Goal: Communication & Community: Answer question/provide support

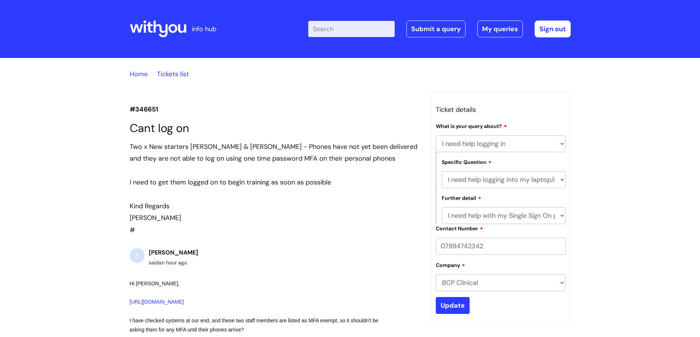
select select "I need help logging in"
select select "I need help logging into my laptop/chromebook"
select select "I need help with my Single Sign On password"
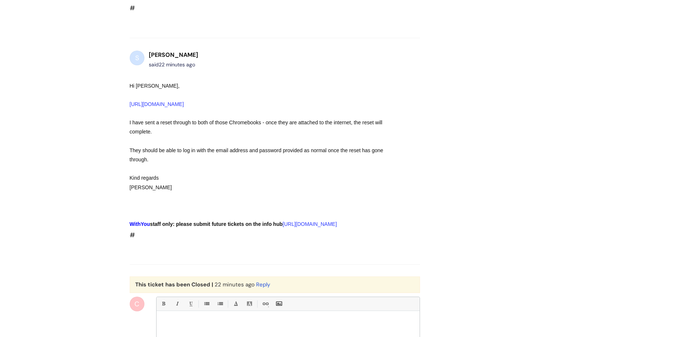
scroll to position [922, 0]
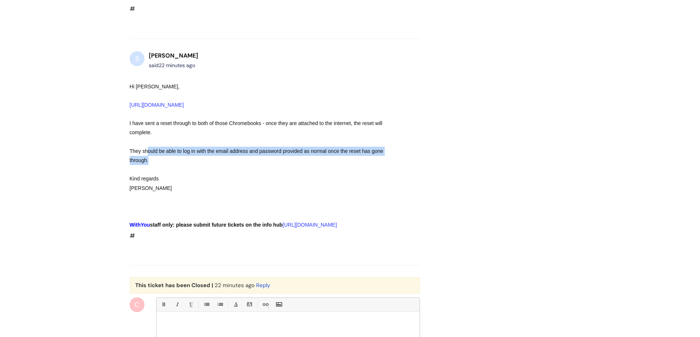
drag, startPoint x: 154, startPoint y: 173, endPoint x: 413, endPoint y: 178, distance: 258.9
click at [413, 178] on div "S [PERSON_NAME] said 22 minutes ago Hi [PERSON_NAME], [URL][DOMAIN_NAME] I have…" at bounding box center [275, 146] width 290 height 191
drag, startPoint x: 456, startPoint y: 172, endPoint x: 457, endPoint y: 175, distance: 3.7
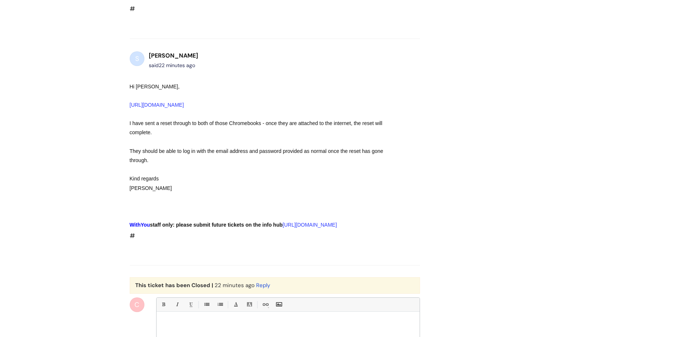
drag, startPoint x: 173, startPoint y: 142, endPoint x: 284, endPoint y: 153, distance: 111.4
click at [283, 137] on div "I have sent a reset through to both of those Chromebooks - once they are attach…" at bounding box center [262, 128] width 264 height 18
click at [284, 137] on div "I have sent a reset through to both of those Chromebooks - once they are attach…" at bounding box center [262, 128] width 264 height 18
drag, startPoint x: 278, startPoint y: 143, endPoint x: 429, endPoint y: 142, distance: 151.3
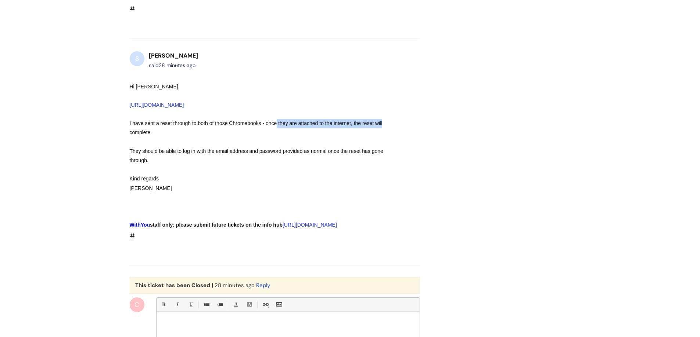
drag, startPoint x: 433, startPoint y: 150, endPoint x: 436, endPoint y: 172, distance: 21.4
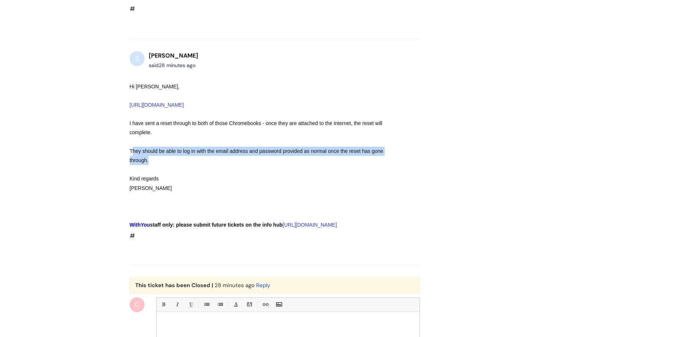
drag, startPoint x: 133, startPoint y: 167, endPoint x: 404, endPoint y: 176, distance: 271.1
click at [404, 176] on div "S [PERSON_NAME] said 28 minutes ago Hi [PERSON_NAME], [URL][DOMAIN_NAME] I have…" at bounding box center [275, 146] width 290 height 191
click at [410, 181] on div "S [PERSON_NAME] said 28 minutes ago Hi [PERSON_NAME], [URL][DOMAIN_NAME] I have…" at bounding box center [275, 146] width 290 height 191
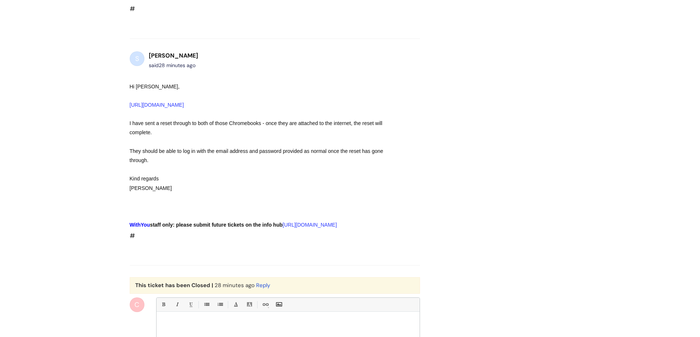
click at [333, 193] on div "[PERSON_NAME]" at bounding box center [262, 188] width 264 height 9
drag, startPoint x: 323, startPoint y: 172, endPoint x: 443, endPoint y: 169, distance: 119.4
drag, startPoint x: 489, startPoint y: 175, endPoint x: 489, endPoint y: 190, distance: 15.1
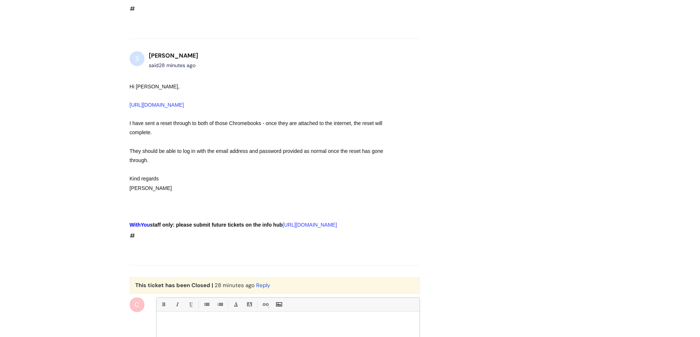
click at [339, 184] on div "Kind regards" at bounding box center [262, 178] width 264 height 9
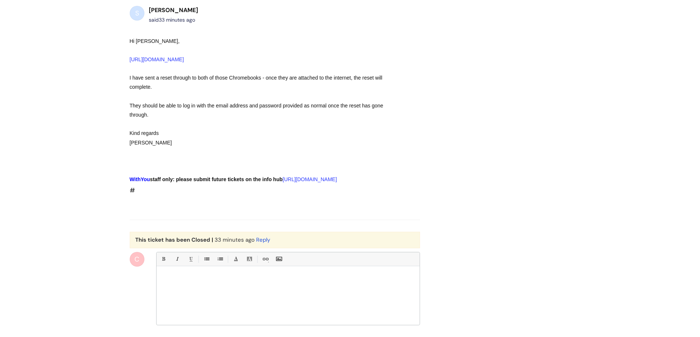
scroll to position [959, 0]
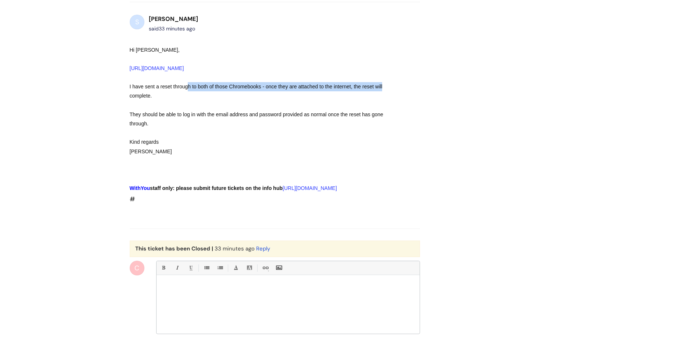
drag, startPoint x: 186, startPoint y: 106, endPoint x: 402, endPoint y: 108, distance: 216.3
click at [402, 108] on div "S [PERSON_NAME] said 33 minutes ago Hi [PERSON_NAME], [URL][DOMAIN_NAME] I have…" at bounding box center [275, 109] width 290 height 191
click at [386, 101] on div "I have sent a reset through to both of those Chromebooks - once they are attach…" at bounding box center [262, 91] width 264 height 18
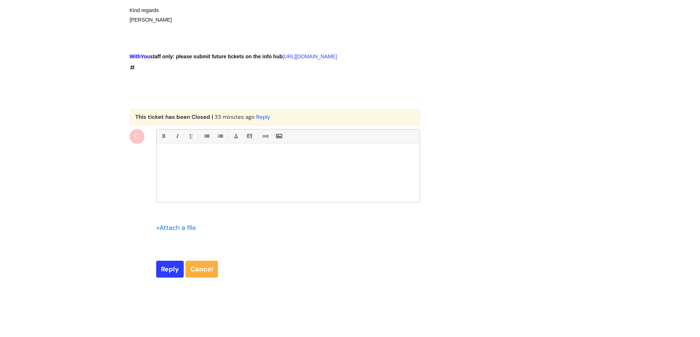
scroll to position [1106, 0]
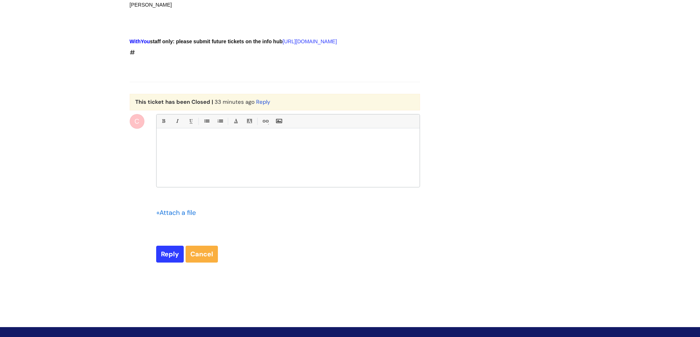
click at [360, 173] on div at bounding box center [287, 159] width 263 height 55
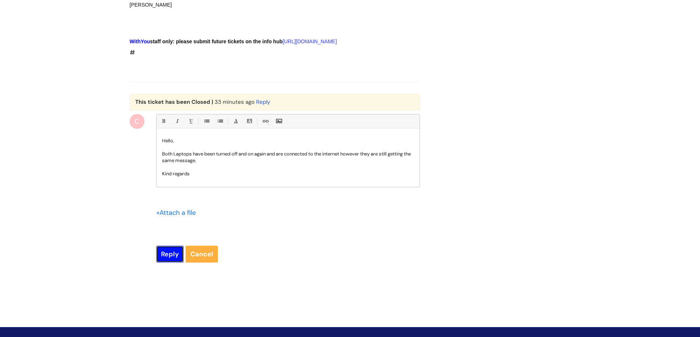
click at [172, 263] on input "Reply" at bounding box center [170, 254] width 28 height 17
type input "Please Wait..."
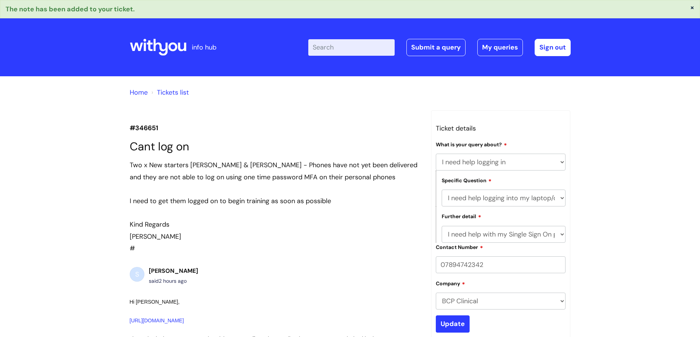
select select "I need help logging in"
select select "I need help logging into my laptop/chromebook"
select select "I need help with my Single Sign On password"
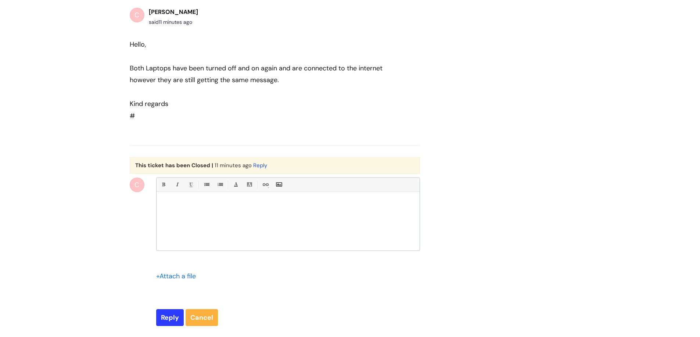
scroll to position [1212, 0]
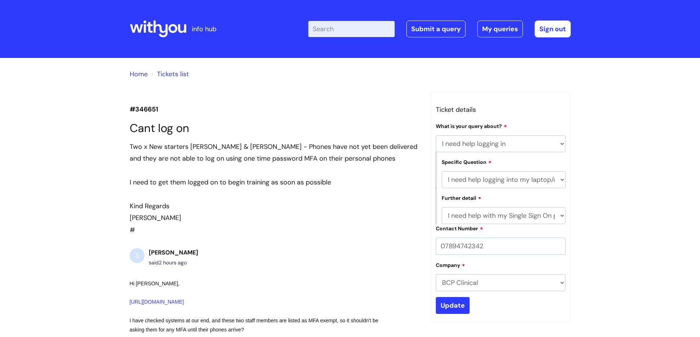
select select "I need help logging in"
select select "I need help logging into my laptop/chromebook"
select select "I need help with my Single Sign On password"
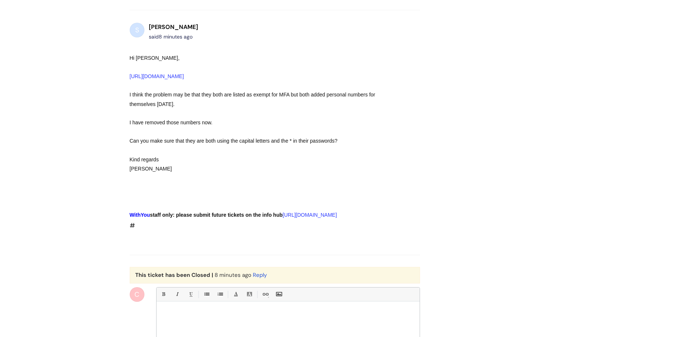
scroll to position [1328, 0]
drag, startPoint x: 326, startPoint y: 126, endPoint x: 383, endPoint y: 125, distance: 56.9
click at [383, 109] on div "​I think the problem may be that they both are listed as exempt for MFA but bot…" at bounding box center [262, 100] width 264 height 18
drag, startPoint x: 218, startPoint y: 172, endPoint x: 368, endPoint y: 177, distance: 150.3
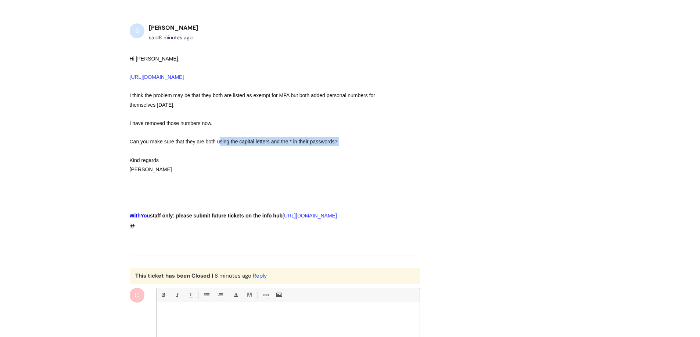
click at [368, 177] on div "Hi Charlotte, https://infohub.wearewithyou.org.uk/helpdesk/tickets/346651 ​I th…" at bounding box center [262, 137] width 264 height 166
click at [369, 156] on div "​" at bounding box center [262, 151] width 264 height 9
drag, startPoint x: 314, startPoint y: 124, endPoint x: 378, endPoint y: 130, distance: 63.8
click at [375, 108] on span "​I think the problem may be that they both are listed as exempt for MFA but bot…" at bounding box center [253, 100] width 246 height 15
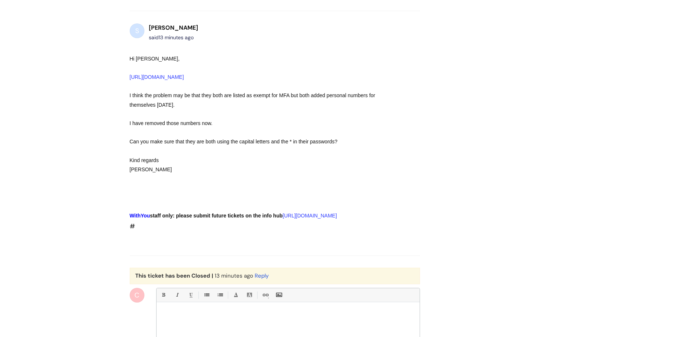
click at [404, 155] on div "S Sharon Travis said 13 minutes ago Hi Charlotte, https://infohub.wearewithyou.…" at bounding box center [275, 128] width 290 height 210
drag, startPoint x: 215, startPoint y: 170, endPoint x: 294, endPoint y: 174, distance: 79.0
click at [294, 147] on div "​Can you make sure that they are both using the capital letters and the * in th…" at bounding box center [262, 141] width 264 height 9
click at [393, 147] on div "​Can you make sure that they are both using the capital letters and the * in th…" at bounding box center [262, 141] width 264 height 9
drag, startPoint x: 224, startPoint y: 170, endPoint x: 393, endPoint y: 171, distance: 168.6
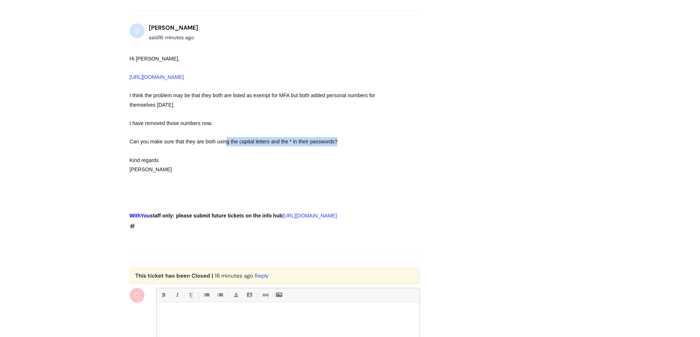
click at [393, 147] on div "​Can you make sure that they are both using the capital letters and the * in th…" at bounding box center [262, 141] width 264 height 9
click at [395, 171] on div "S Sharon Travis said 16 minutes ago Hi Charlotte, https://infohub.wearewithyou.…" at bounding box center [275, 128] width 290 height 210
click at [403, 191] on div "S Sharon Travis said 16 minutes ago Hi Charlotte, https://infohub.wearewithyou.…" at bounding box center [275, 128] width 290 height 210
